Goal: Task Accomplishment & Management: Manage account settings

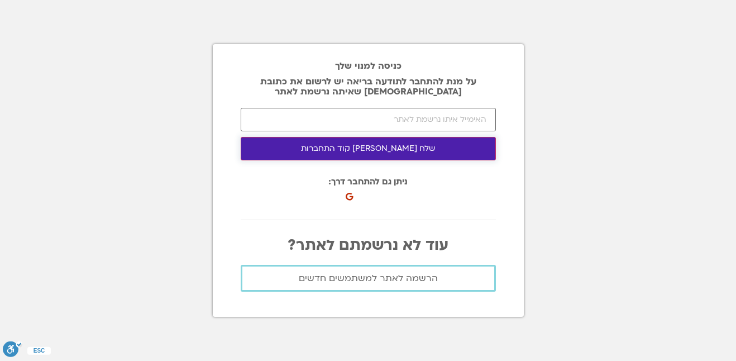
click at [356, 147] on button "שלח לי קוד התחברות" at bounding box center [368, 148] width 255 height 23
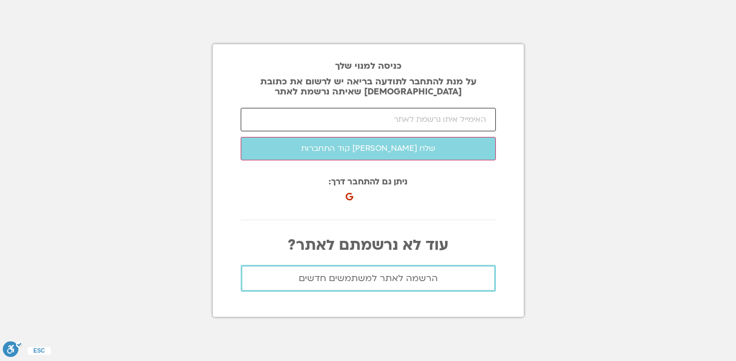
click at [375, 116] on input "email" at bounding box center [368, 119] width 255 height 23
type input "[EMAIL_ADDRESS][DOMAIN_NAME]"
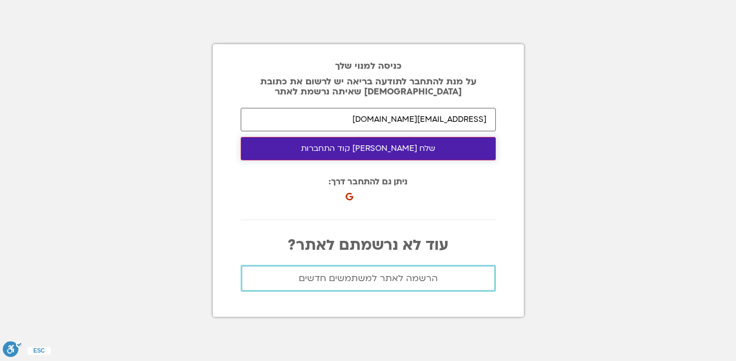
click at [376, 151] on button "שלח לי קוד התחברות" at bounding box center [368, 148] width 255 height 23
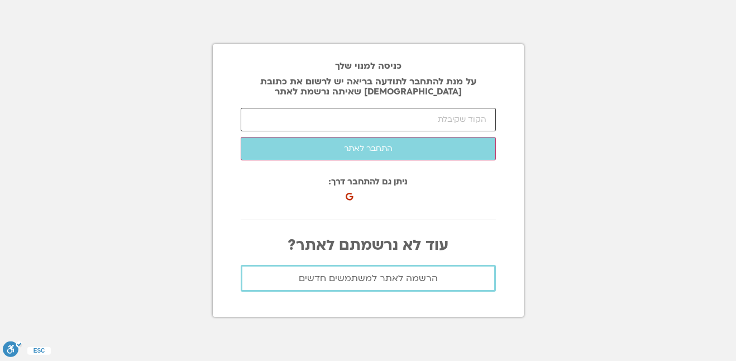
click at [396, 116] on input "number" at bounding box center [368, 119] width 255 height 23
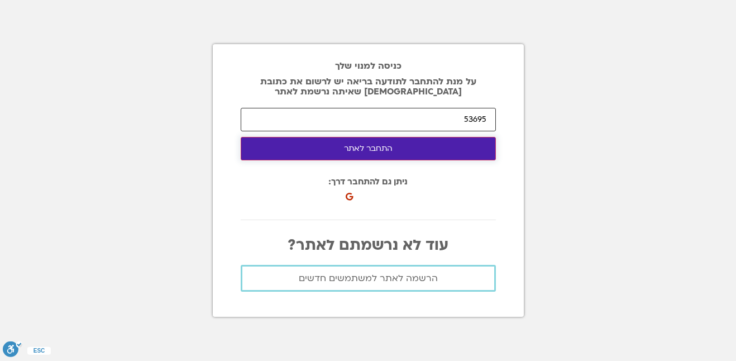
type input "53695"
click at [395, 143] on button "התחבר לאתר" at bounding box center [368, 148] width 255 height 23
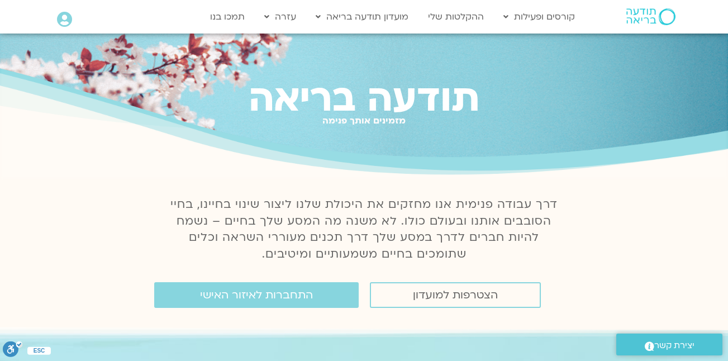
click at [395, 143] on div "תודעה בריאה מזמינים אותך פנימה" at bounding box center [364, 107] width 728 height 146
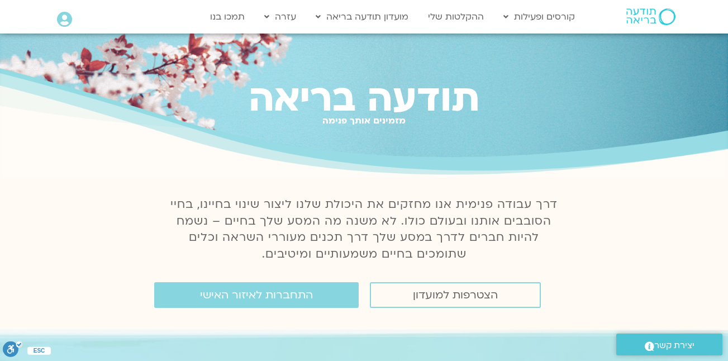
click at [395, 143] on div "תודעה בריאה מזמינים אותך פנימה" at bounding box center [364, 107] width 728 height 146
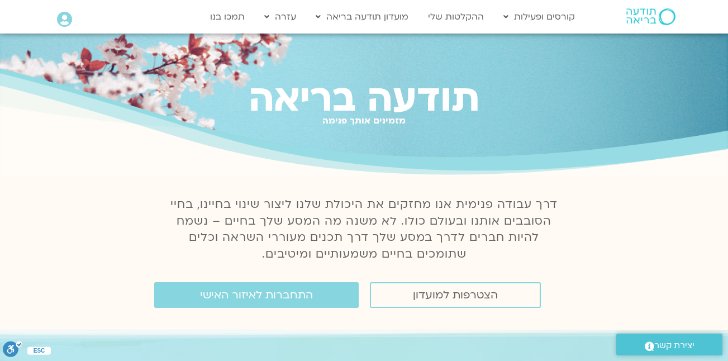
click at [395, 143] on div "תודעה בריאה מזמינים אותך פנימה" at bounding box center [364, 107] width 728 height 146
